Goal: Communication & Community: Share content

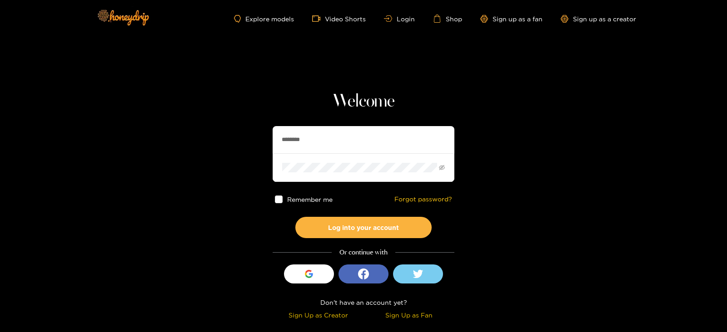
drag, startPoint x: 314, startPoint y: 139, endPoint x: 266, endPoint y: 146, distance: 49.1
click at [266, 146] on section "Welcome ******** Remember me Forgot password? Log into your account Or continue…" at bounding box center [363, 161] width 727 height 323
type input "******"
click at [295, 217] on button "Log into your account" at bounding box center [363, 227] width 136 height 21
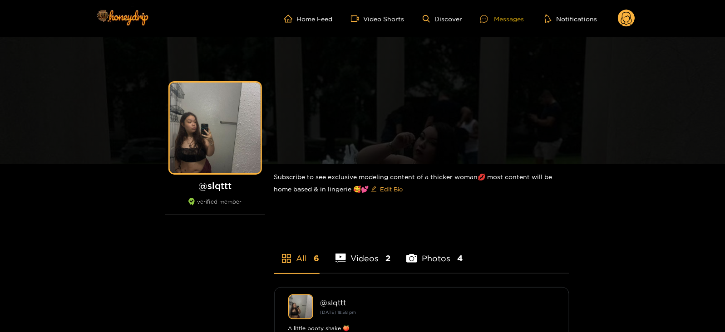
click at [487, 20] on icon at bounding box center [484, 19] width 8 height 8
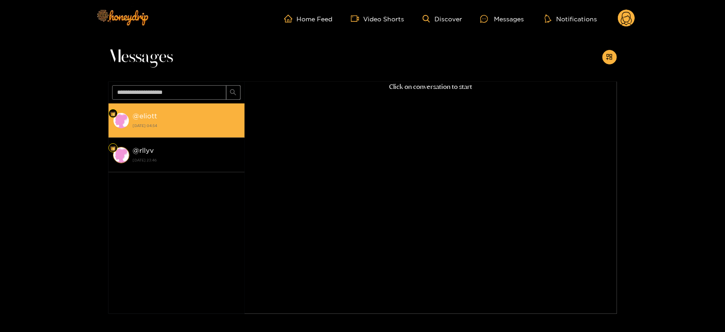
click at [208, 114] on div "@ eliott [DATE] 04:54" at bounding box center [186, 120] width 107 height 20
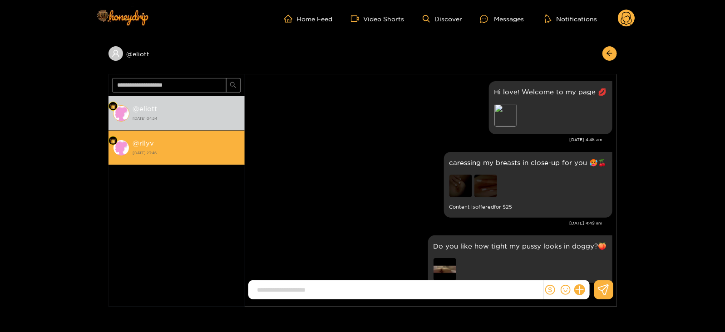
click at [205, 144] on div "@ rllyv 27 August 2025 23:46" at bounding box center [186, 148] width 107 height 20
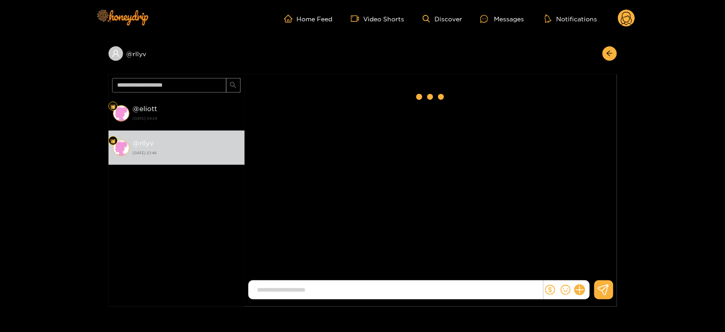
scroll to position [47, 0]
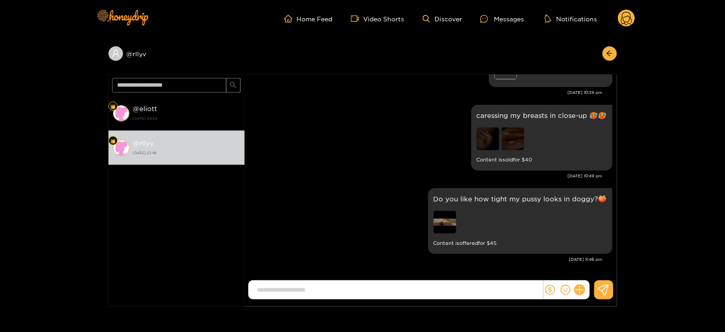
click at [622, 26] on icon at bounding box center [626, 19] width 17 height 18
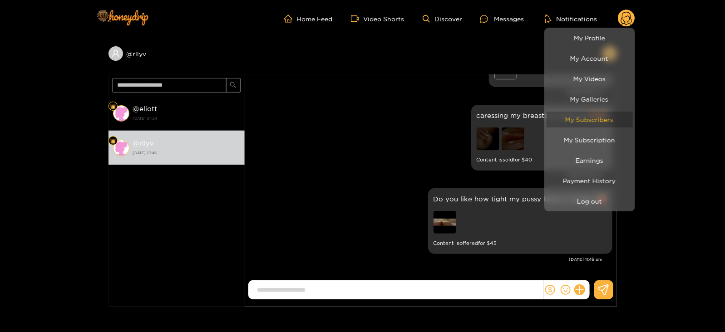
click at [575, 121] on link "My Subscribers" at bounding box center [590, 120] width 86 height 16
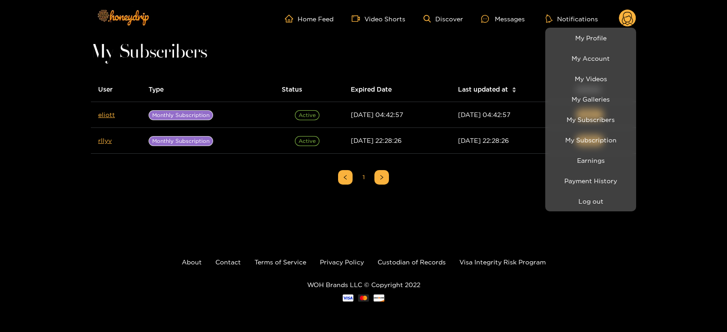
click at [419, 59] on div at bounding box center [363, 166] width 727 height 332
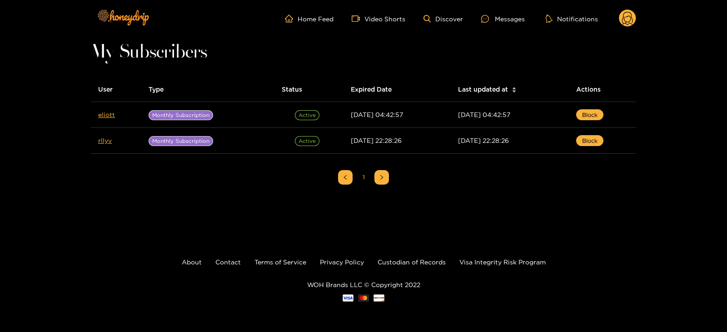
click at [627, 26] on circle at bounding box center [627, 18] width 17 height 17
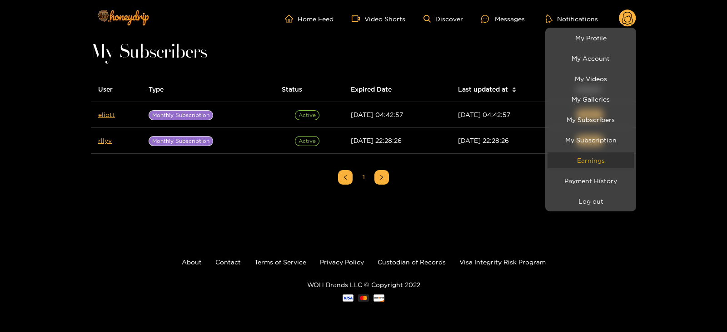
click at [573, 158] on link "Earnings" at bounding box center [590, 161] width 86 height 16
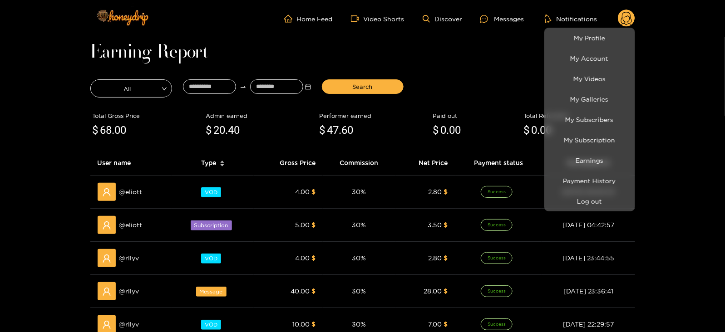
click at [457, 74] on div at bounding box center [362, 166] width 725 height 332
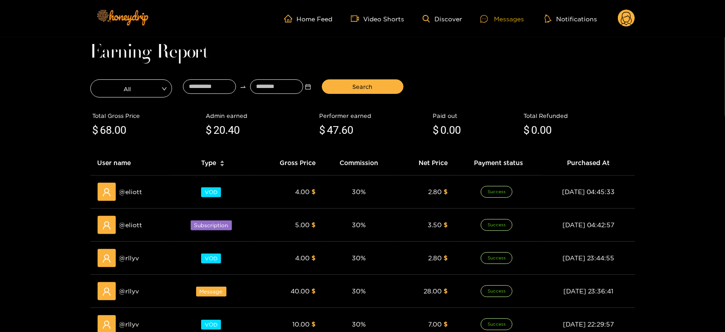
click at [491, 19] on div at bounding box center [487, 19] width 14 height 8
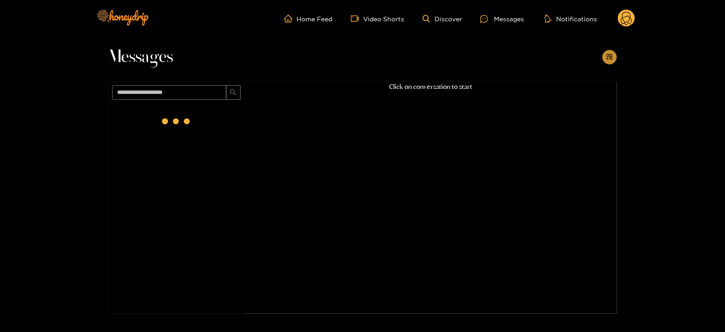
click at [612, 57] on icon "appstore-add" at bounding box center [609, 57] width 7 height 7
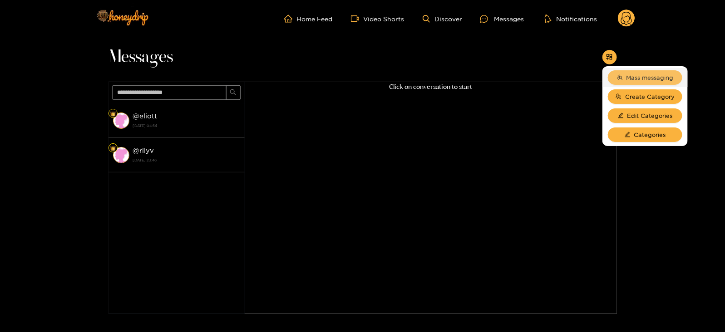
click at [637, 75] on span "Mass messaging" at bounding box center [650, 77] width 47 height 9
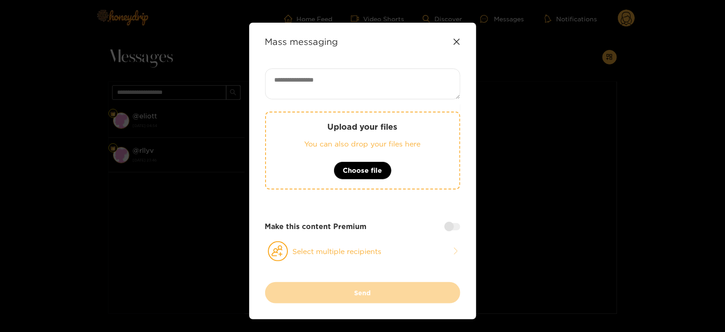
click at [362, 84] on textarea at bounding box center [362, 84] width 195 height 31
paste textarea "****"
type textarea "**********"
click at [347, 139] on p "You can also drop your files here" at bounding box center [362, 144] width 157 height 10
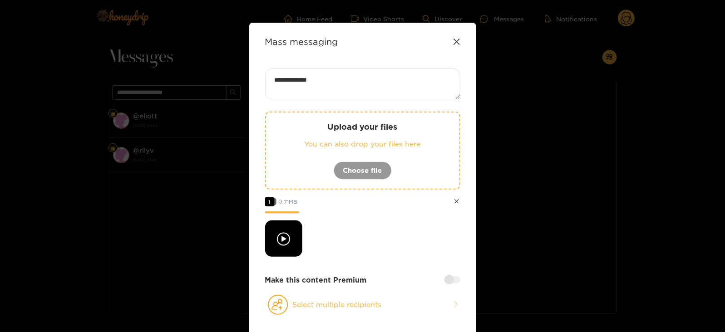
click at [320, 317] on div "**********" at bounding box center [362, 202] width 195 height 267
click at [298, 302] on button "Select multiple recipients" at bounding box center [362, 305] width 195 height 21
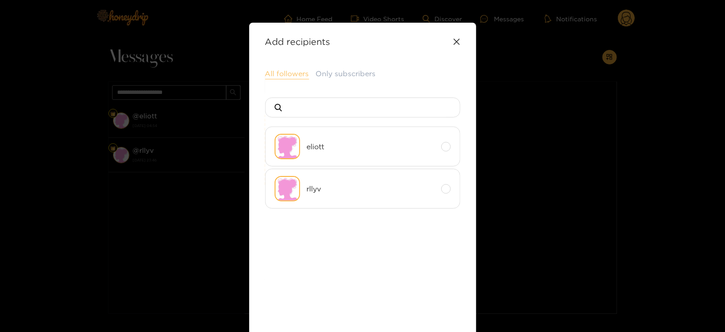
click at [280, 70] on button "All followers" at bounding box center [287, 74] width 44 height 11
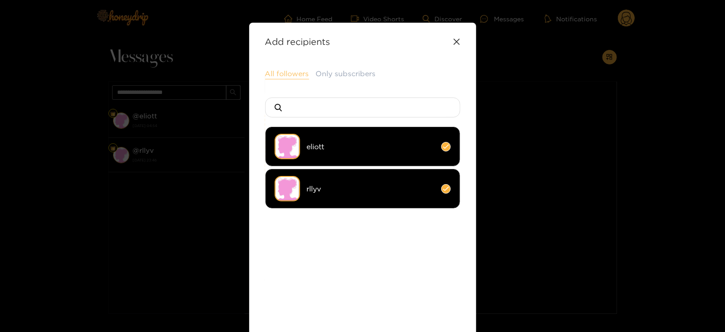
scroll to position [99, 0]
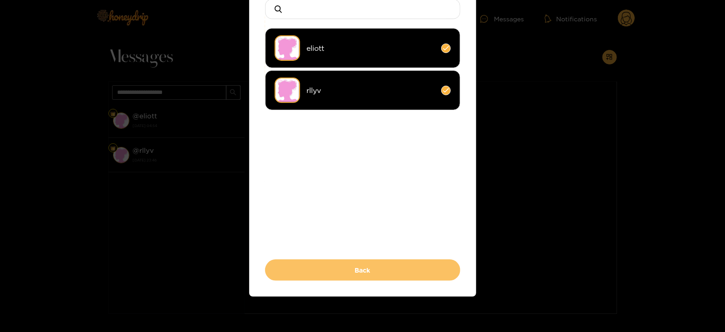
click at [319, 263] on button "Back" at bounding box center [362, 270] width 195 height 21
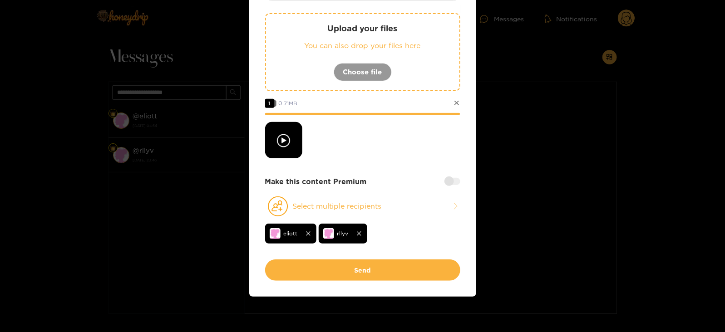
click at [456, 177] on div "Make this content Premium" at bounding box center [362, 182] width 195 height 10
click at [457, 179] on div at bounding box center [453, 181] width 16 height 7
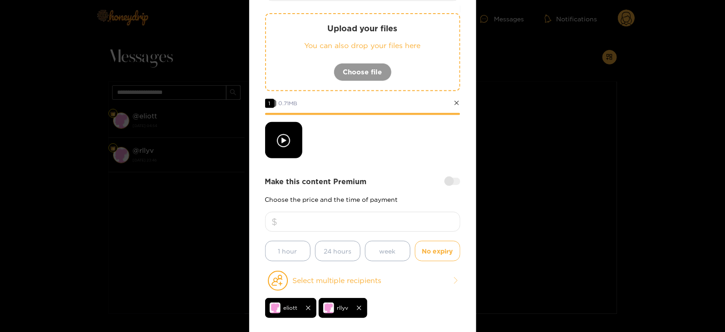
click at [376, 223] on input "number" at bounding box center [362, 222] width 195 height 20
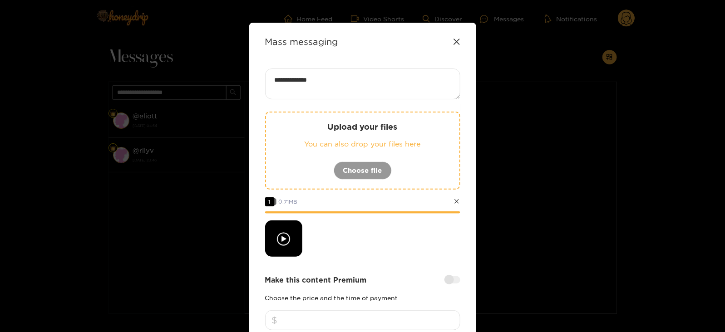
scroll to position [173, 0]
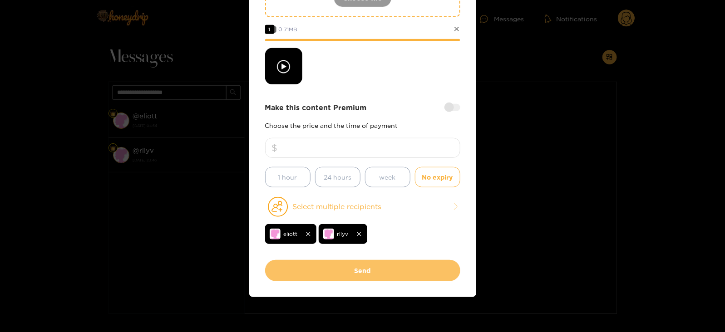
type input "**"
click at [377, 267] on button "Send" at bounding box center [362, 270] width 195 height 21
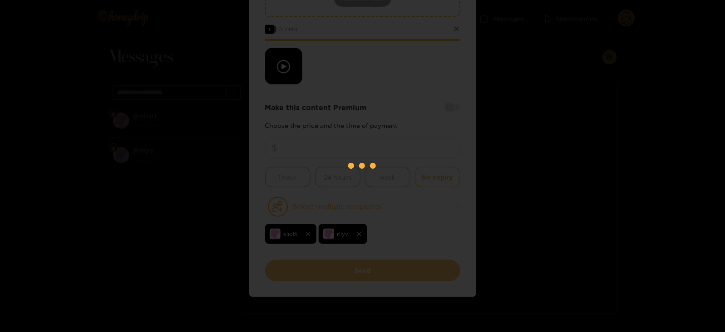
scroll to position [97, 0]
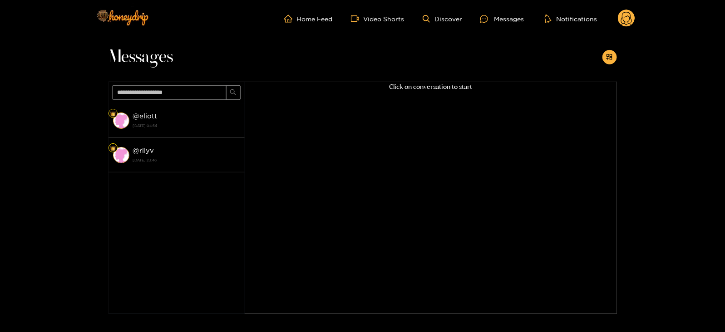
click at [627, 19] on circle at bounding box center [626, 18] width 17 height 17
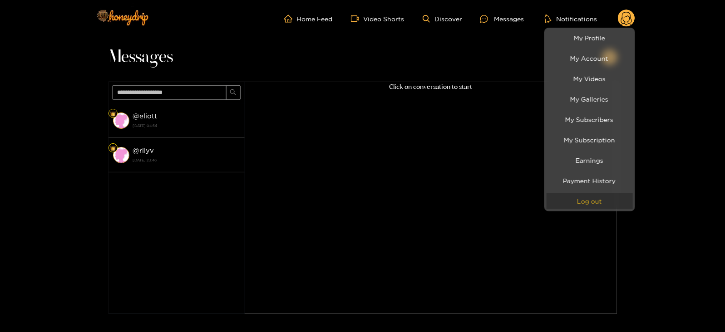
click at [584, 196] on button "Log out" at bounding box center [590, 201] width 86 height 16
